Goal: Transaction & Acquisition: Obtain resource

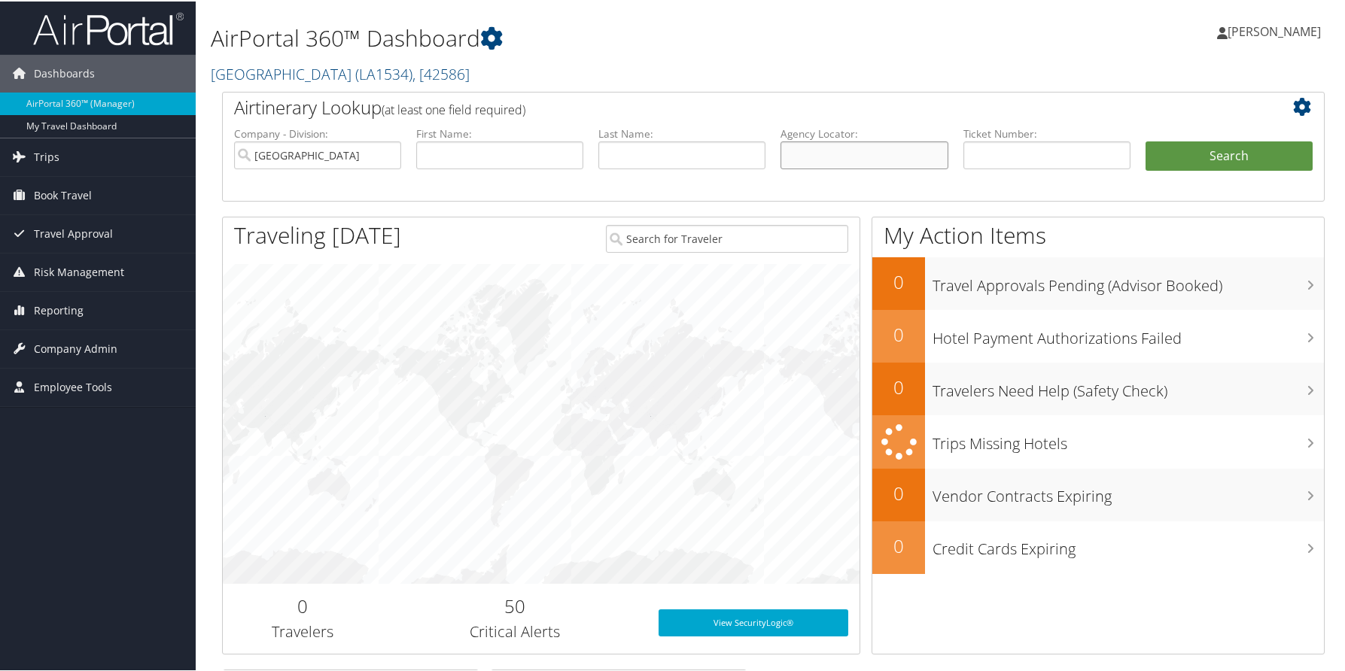
click at [818, 157] on input "text" at bounding box center [863, 154] width 167 height 28
click at [991, 153] on input "text" at bounding box center [1046, 154] width 167 height 28
paste input "8900897759472"
type input "8900897759472"
click at [1145, 140] on button "Search" at bounding box center [1228, 155] width 167 height 30
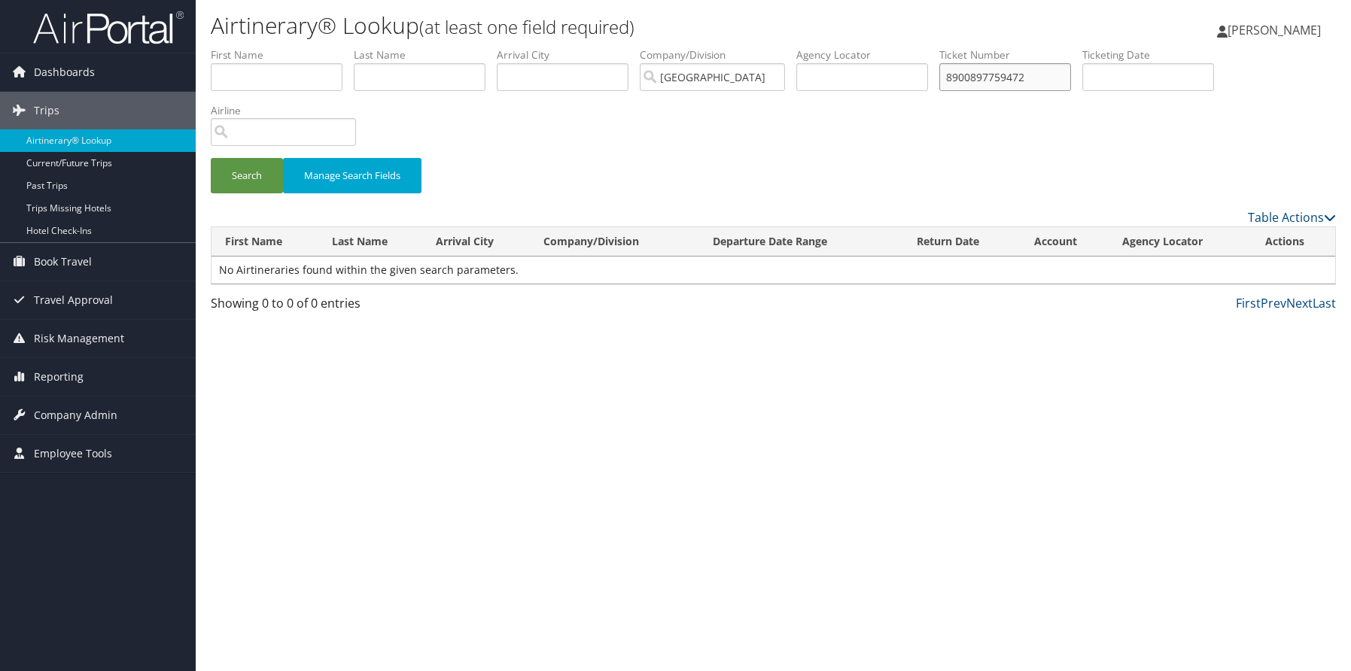
click at [957, 81] on input "8900897759472" at bounding box center [1005, 77] width 132 height 28
click at [211, 158] on button "Search" at bounding box center [247, 175] width 72 height 35
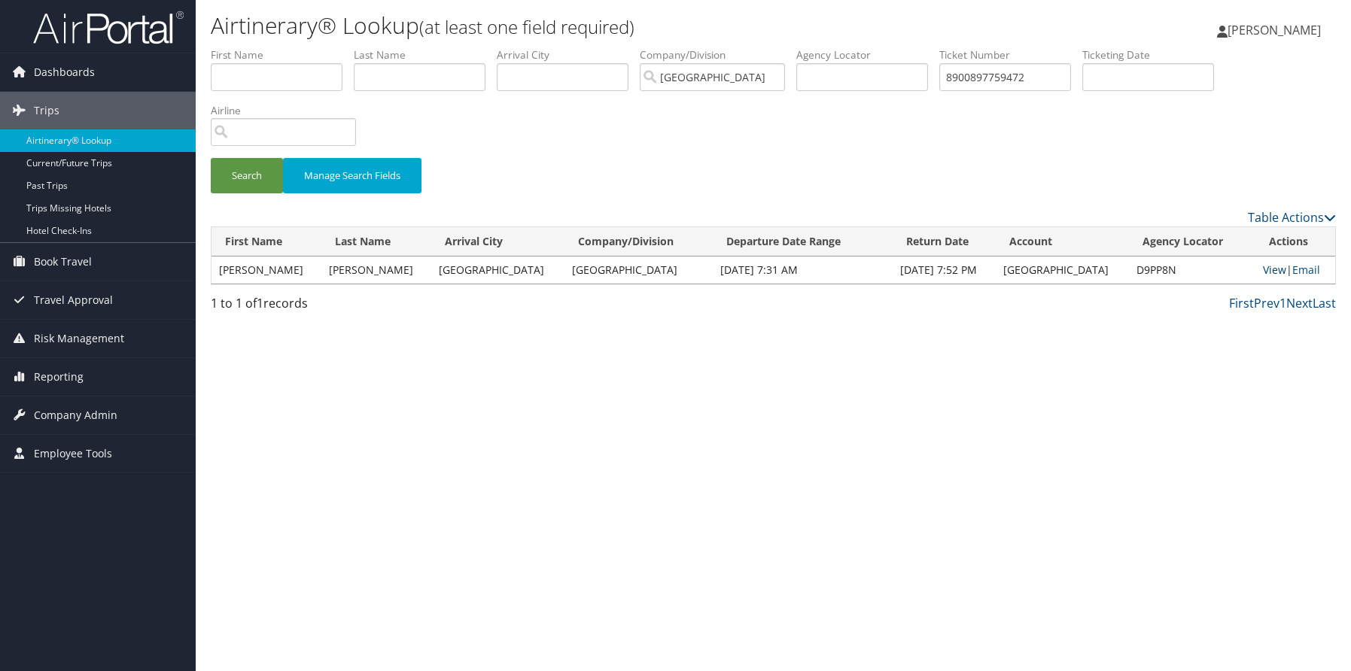
click at [1277, 272] on link "View" at bounding box center [1274, 270] width 23 height 14
click at [1062, 91] on li "Ticket Number 8900897759472" at bounding box center [1010, 74] width 143 height 55
drag, startPoint x: 1064, startPoint y: 77, endPoint x: 897, endPoint y: 82, distance: 167.1
click at [897, 47] on ul "First Name Last Name Departure City Arrival City Company/Division [GEOGRAPHIC_D…" at bounding box center [773, 47] width 1125 height 0
paste input "4"
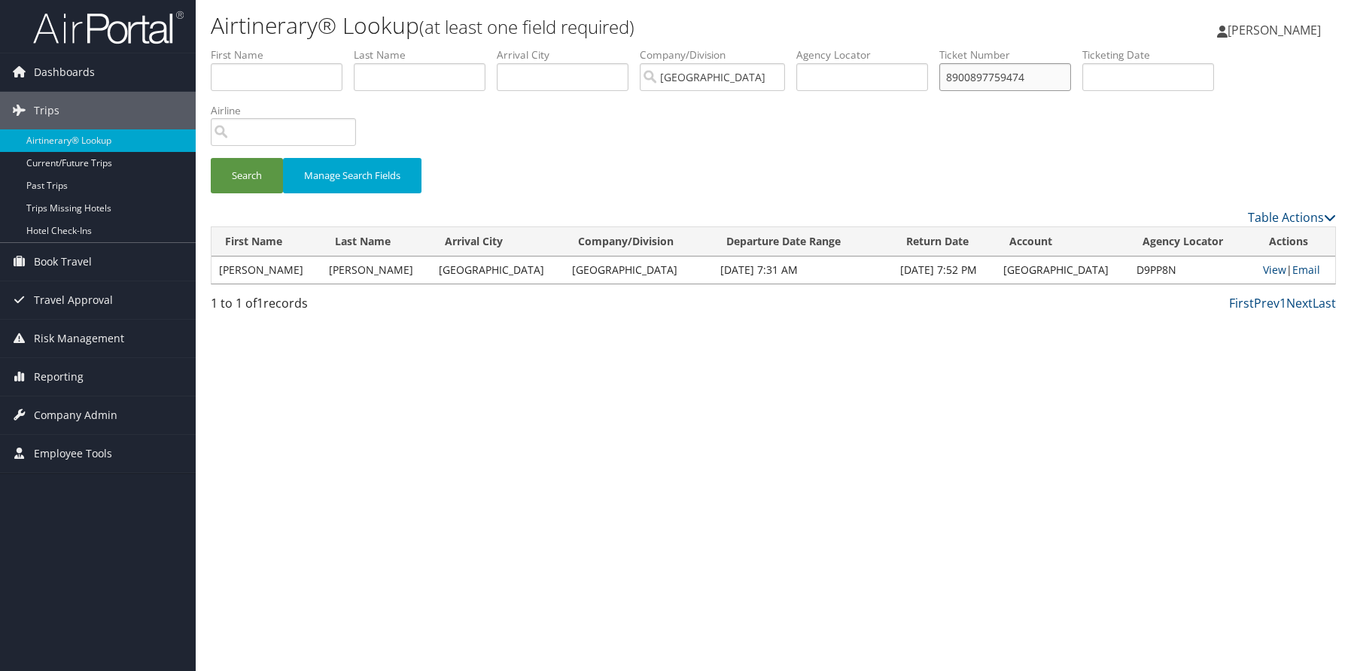
type input "8900897759474"
click at [211, 158] on button "Search" at bounding box center [247, 175] width 72 height 35
click at [1272, 269] on link "View" at bounding box center [1274, 270] width 23 height 14
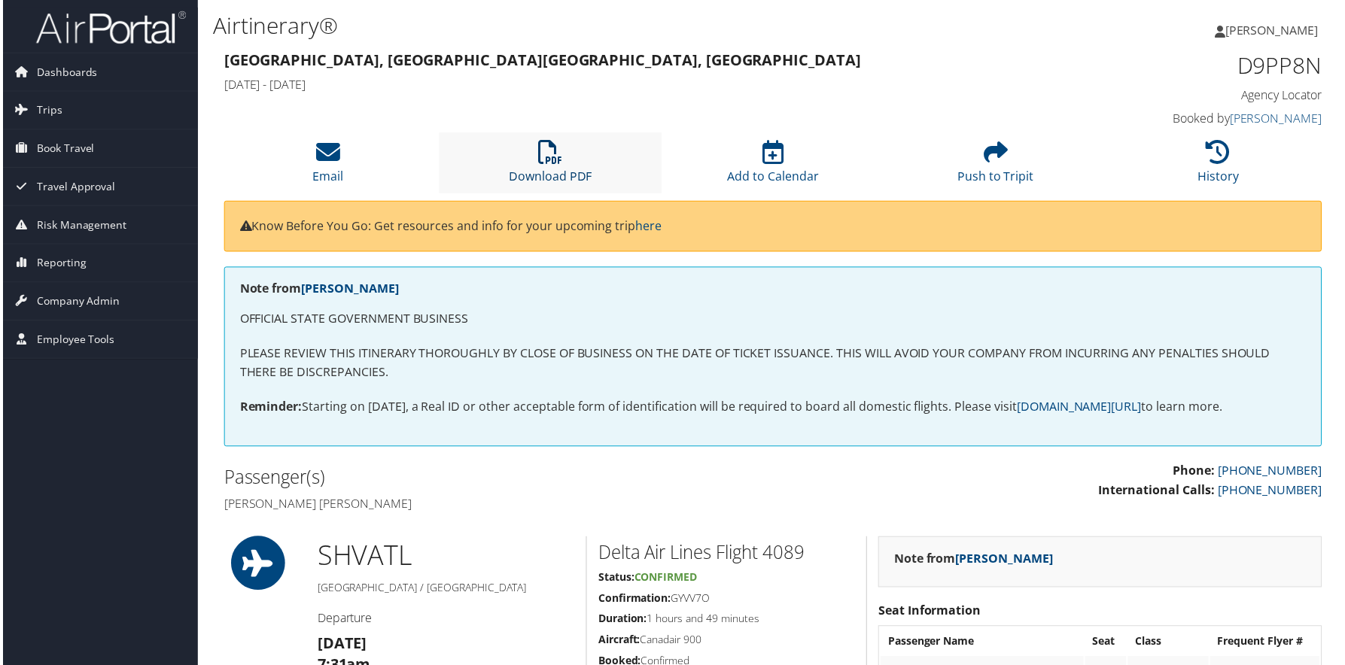
drag, startPoint x: 558, startPoint y: 154, endPoint x: 573, endPoint y: 166, distance: 19.9
click at [558, 154] on icon at bounding box center [550, 153] width 24 height 24
click at [558, 170] on link "Download PDF" at bounding box center [550, 167] width 84 height 36
